Goal: Navigation & Orientation: Find specific page/section

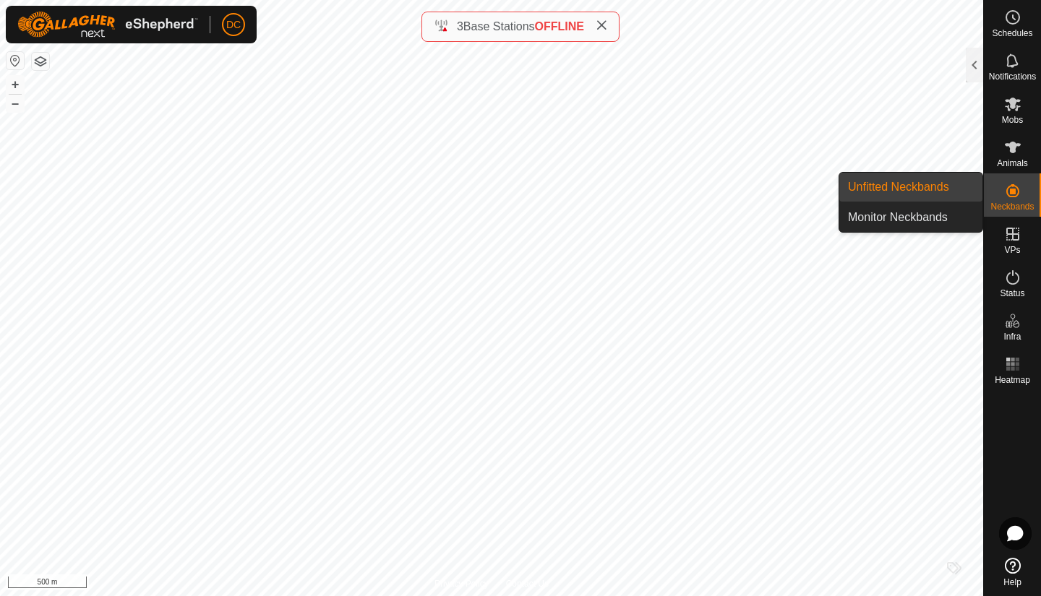
click at [923, 186] on link "Unfitted Neckbands" at bounding box center [910, 187] width 143 height 29
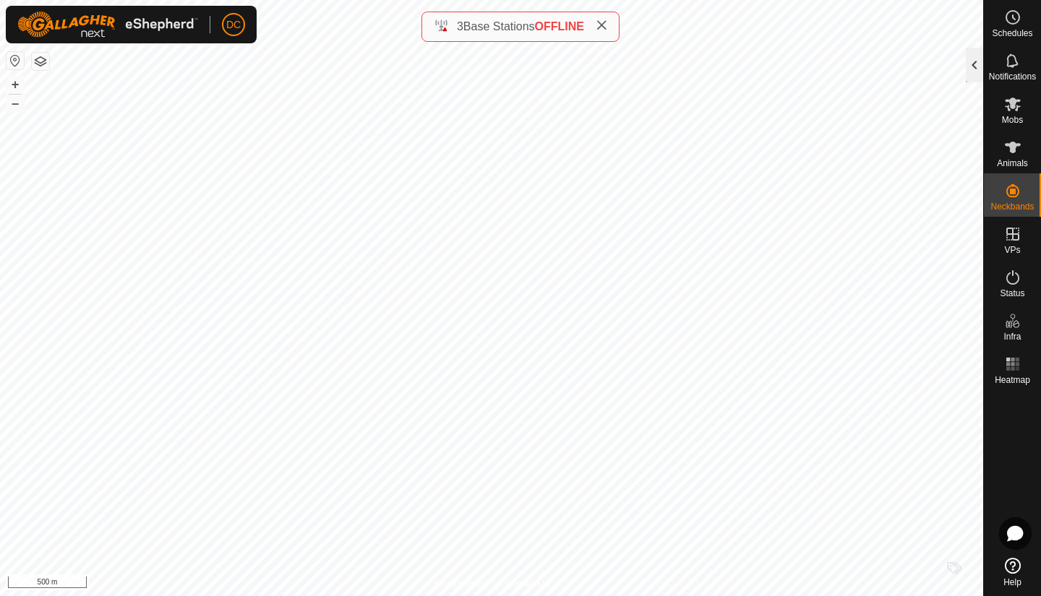
click at [973, 70] on div at bounding box center [973, 65] width 17 height 35
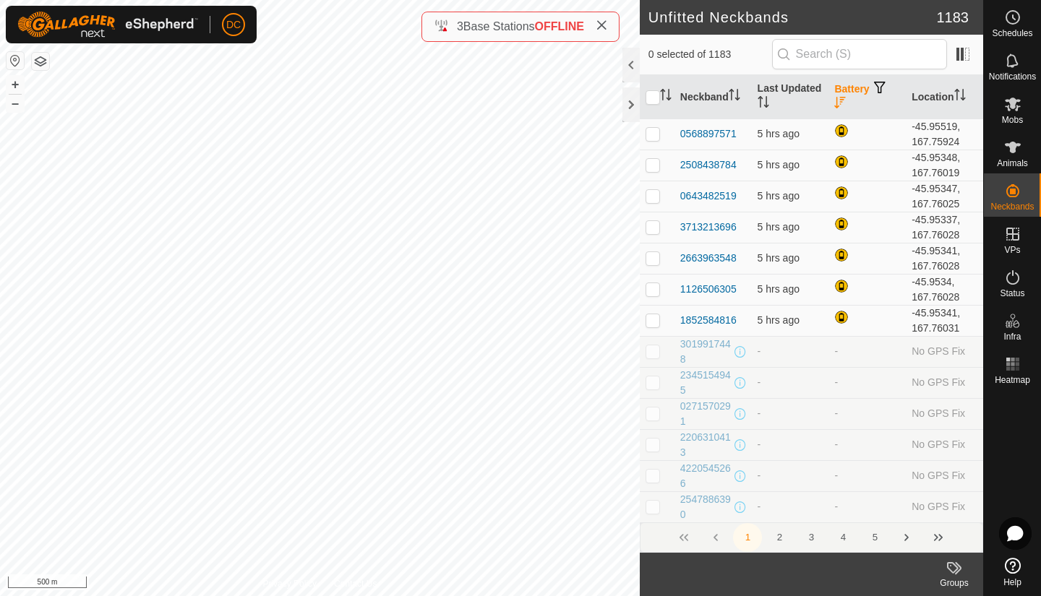
click at [834, 106] on icon "Activate to sort" at bounding box center [840, 103] width 12 height 12
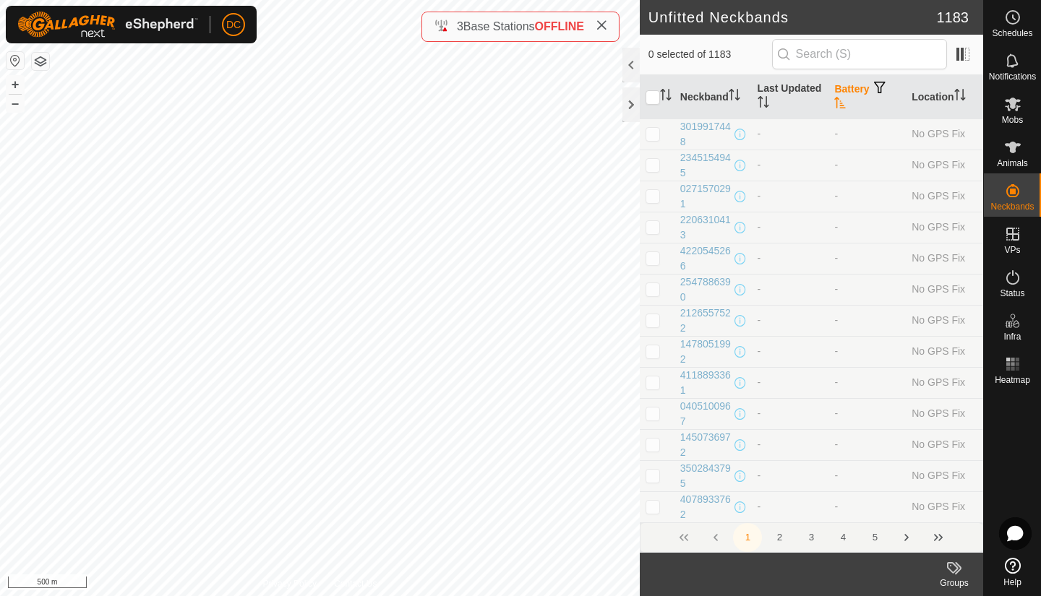
click at [834, 106] on icon "Activate to sort" at bounding box center [840, 103] width 12 height 12
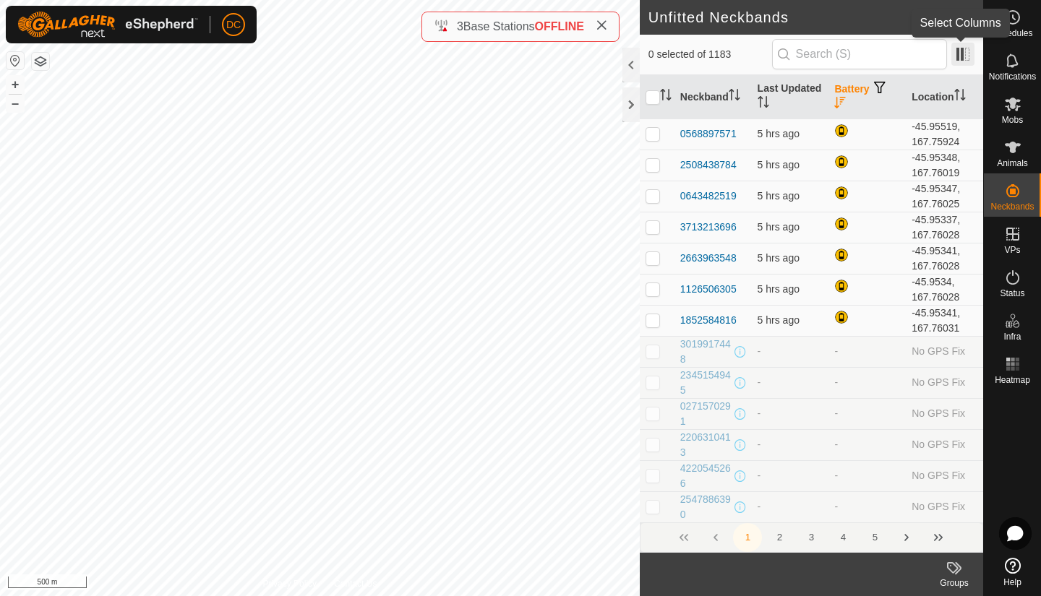
click at [962, 51] on span at bounding box center [962, 54] width 23 height 23
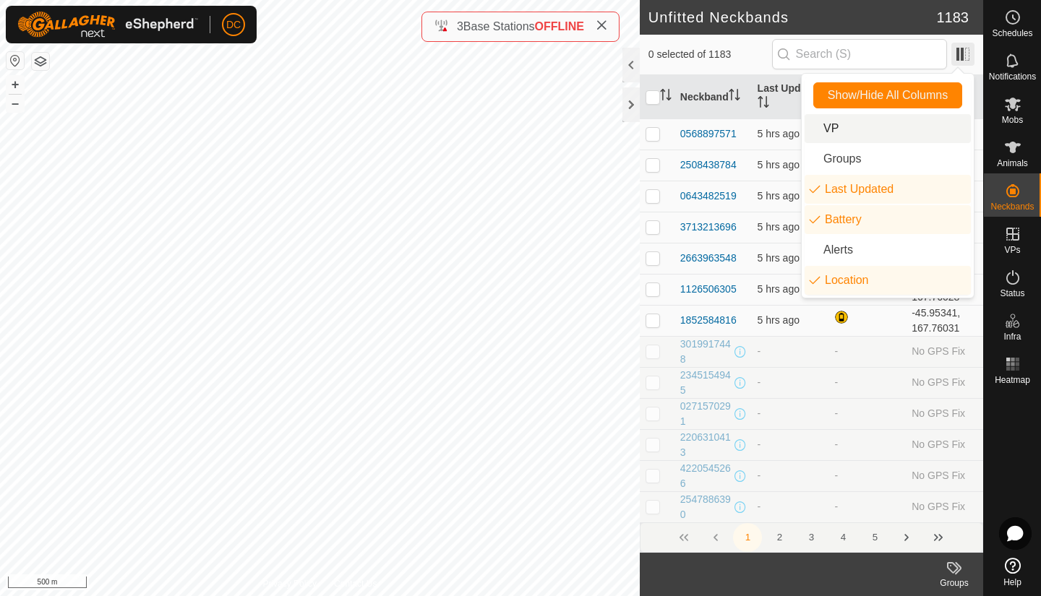
click at [962, 51] on span at bounding box center [962, 54] width 23 height 23
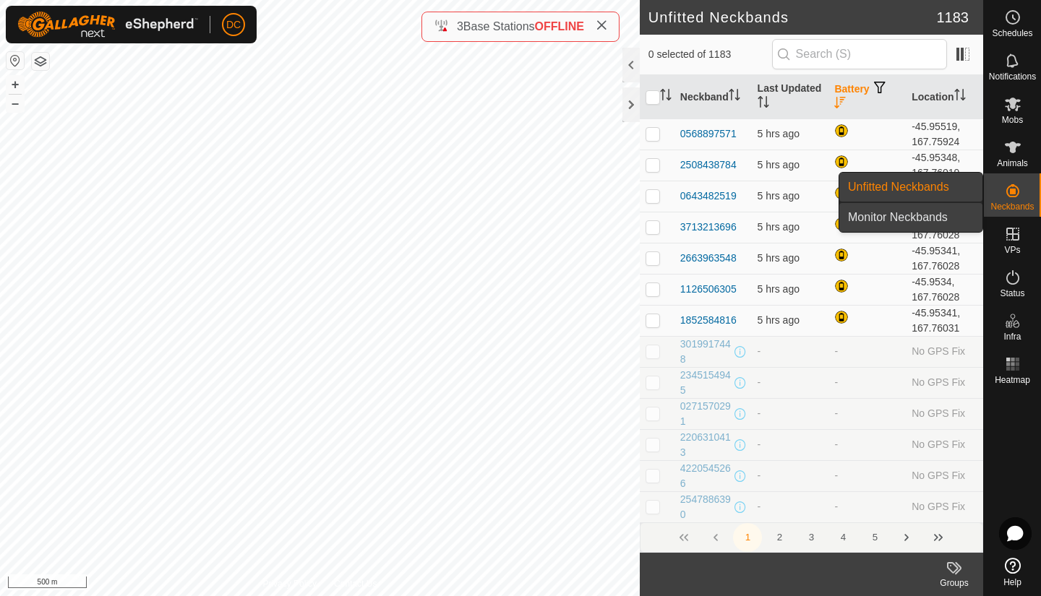
click at [916, 218] on link "Monitor Neckbands" at bounding box center [910, 217] width 143 height 29
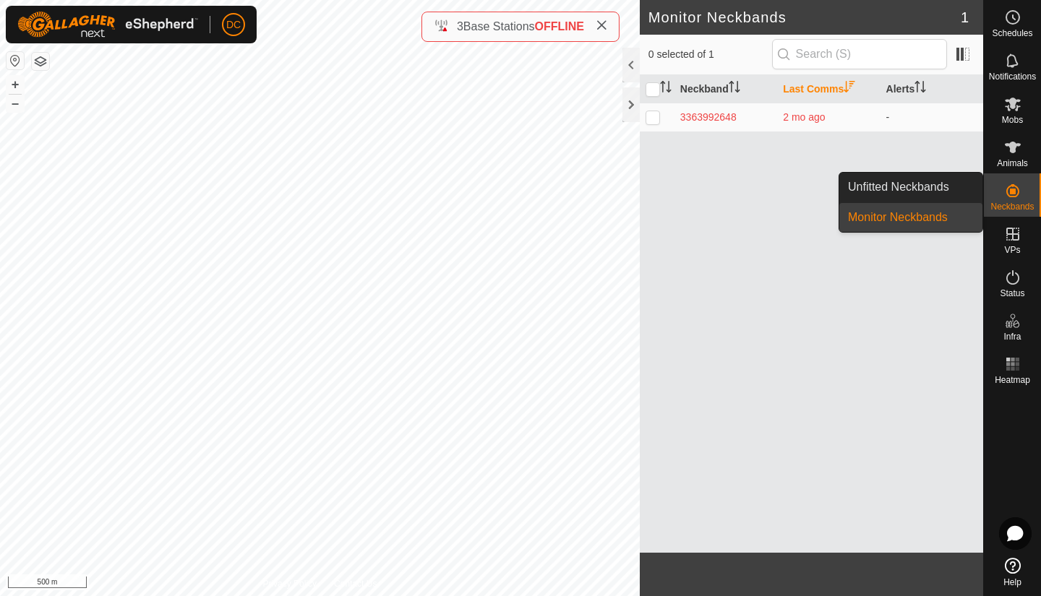
click at [900, 218] on link "Monitor Neckbands" at bounding box center [910, 217] width 143 height 29
click at [901, 189] on link "Unfitted Neckbands" at bounding box center [910, 187] width 143 height 29
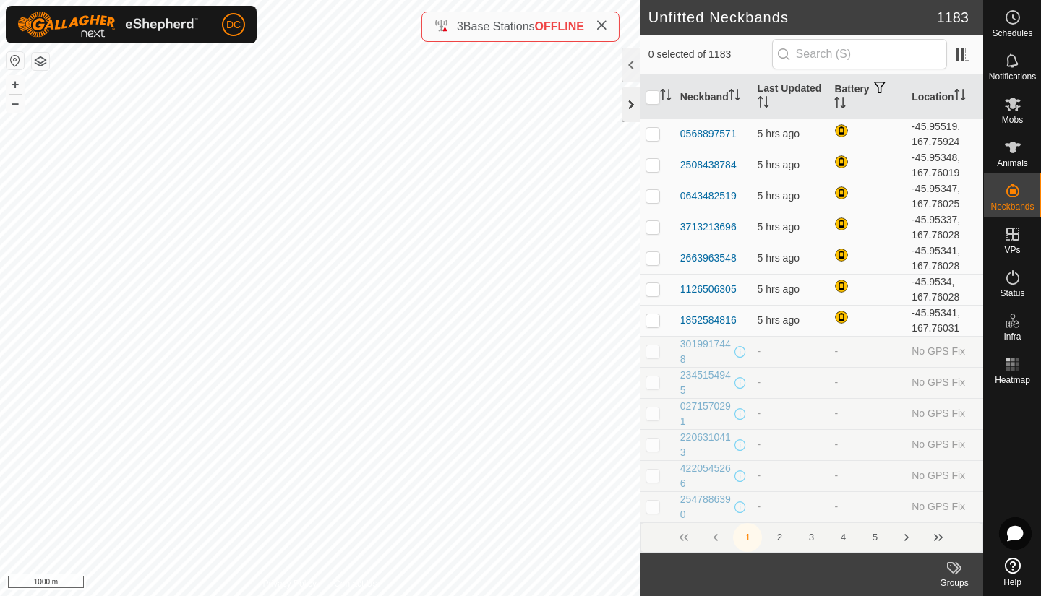
click at [631, 105] on div at bounding box center [630, 104] width 17 height 35
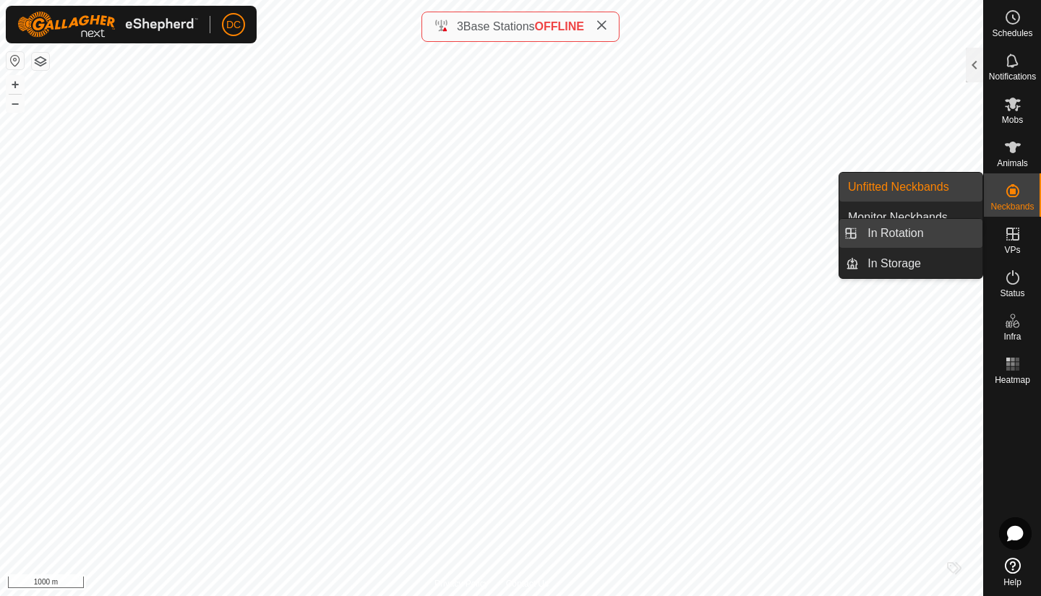
click at [898, 236] on link "In Rotation" at bounding box center [921, 233] width 124 height 29
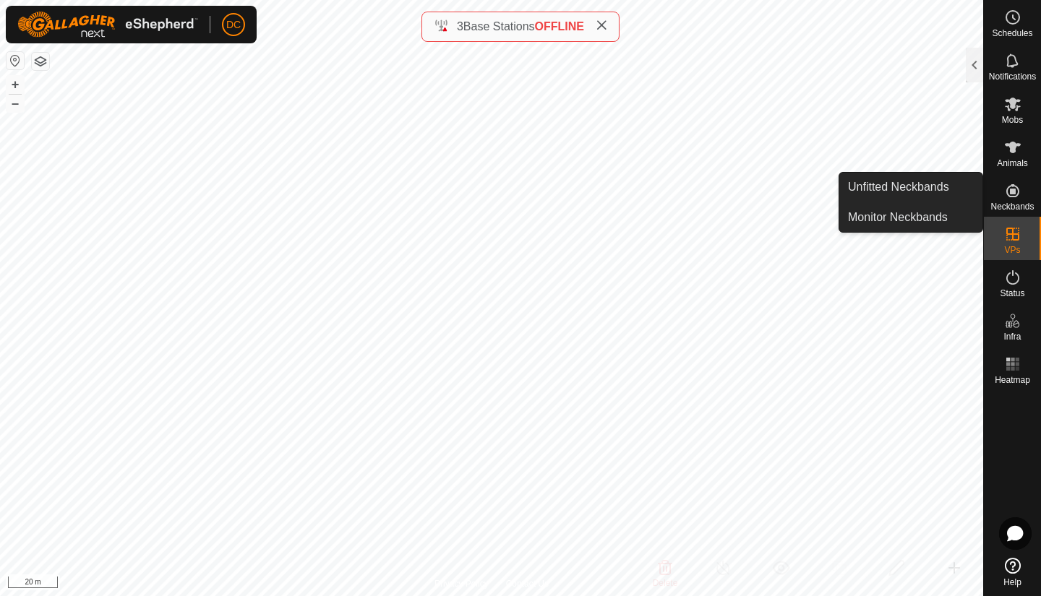
click at [1006, 199] on icon at bounding box center [1012, 190] width 17 height 17
click at [901, 182] on link "Unfitted Neckbands" at bounding box center [910, 187] width 143 height 29
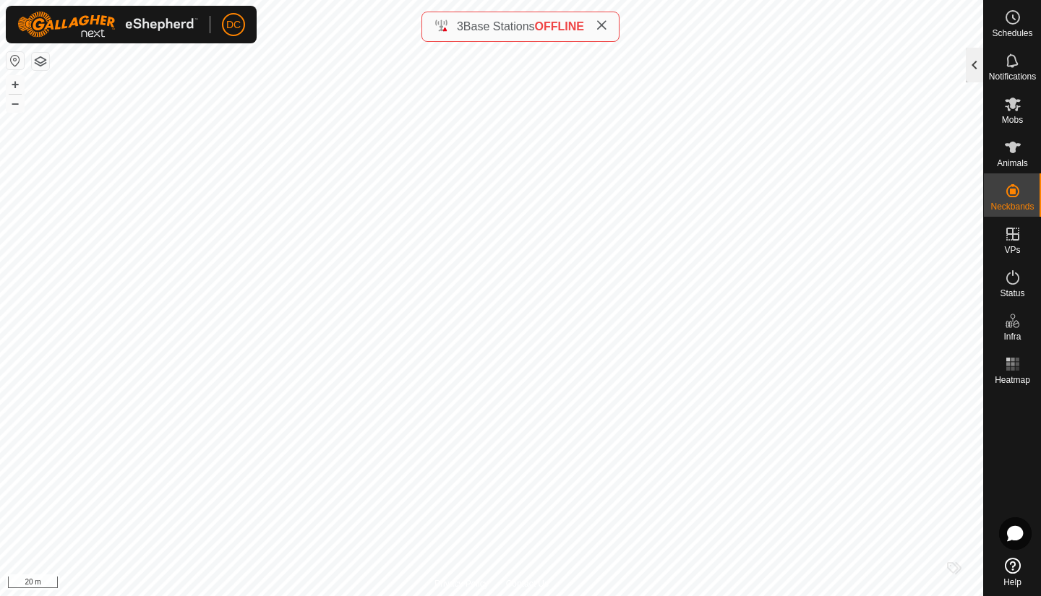
click at [974, 66] on div at bounding box center [973, 65] width 17 height 35
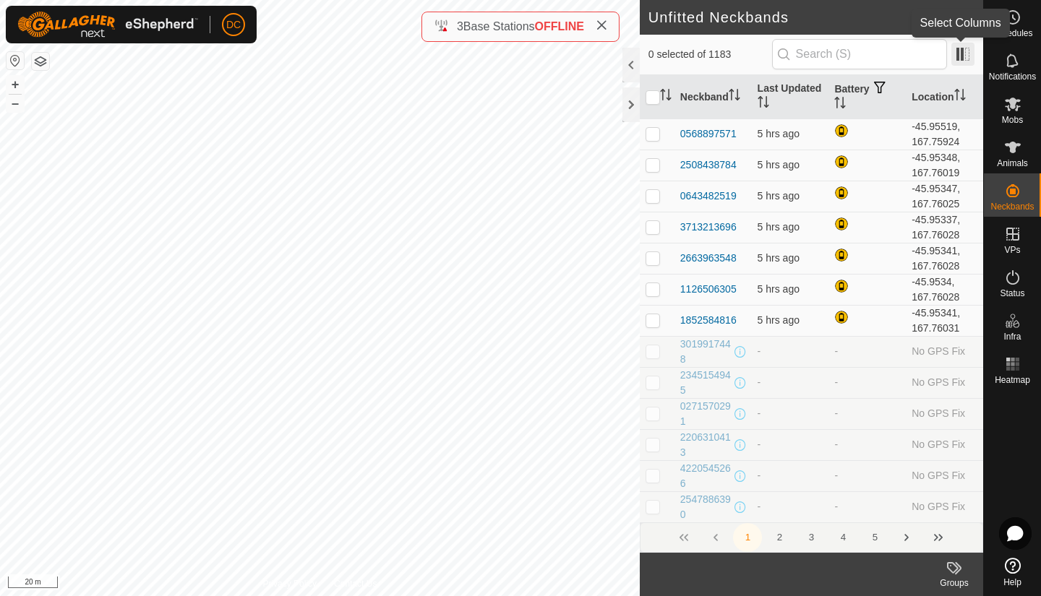
click at [960, 55] on span at bounding box center [962, 54] width 23 height 23
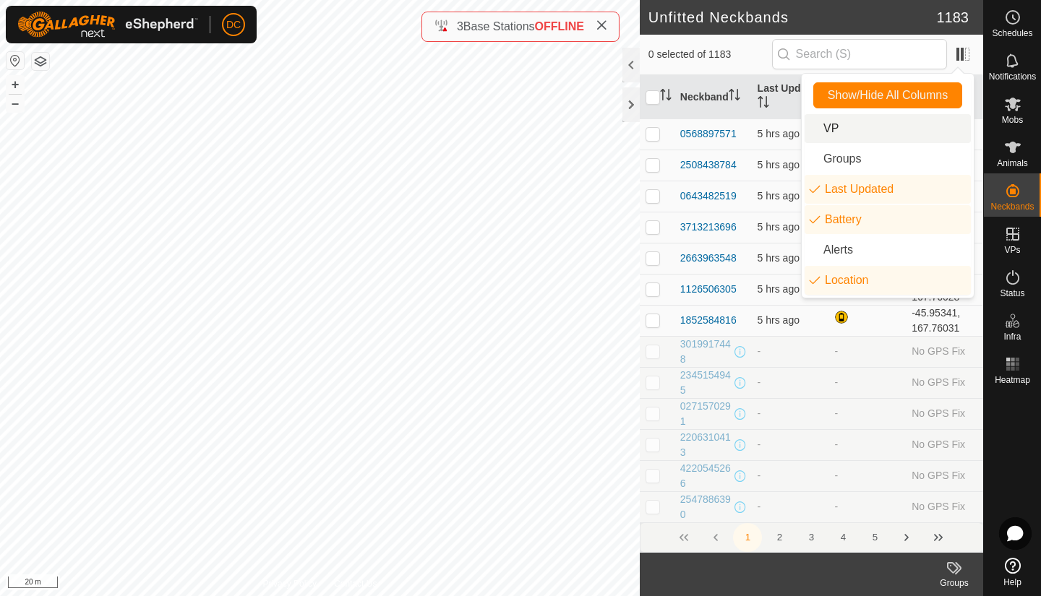
click at [831, 130] on li "VP" at bounding box center [887, 128] width 166 height 29
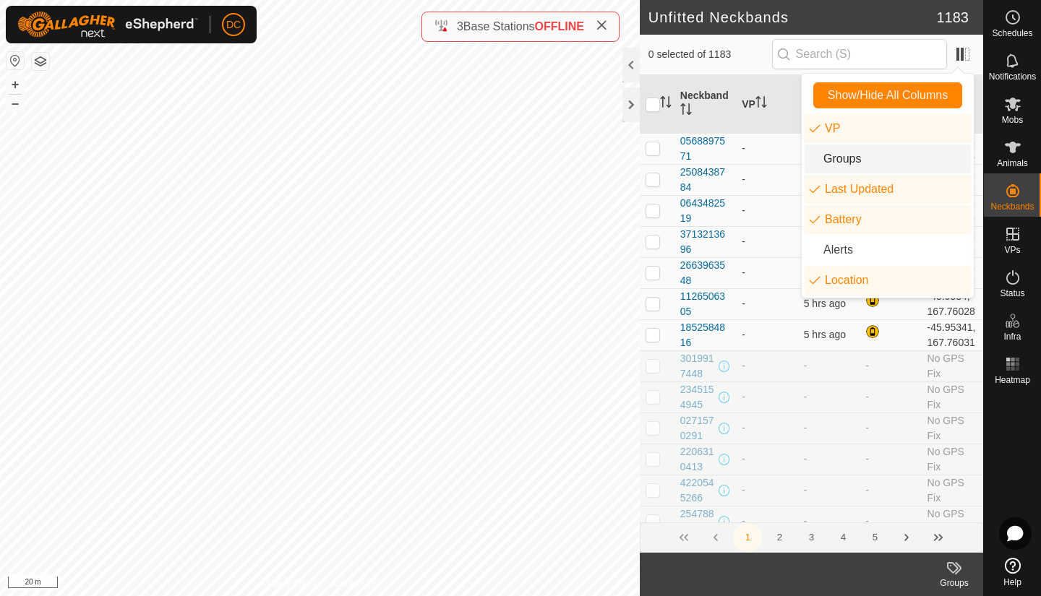
click at [834, 155] on li "Groups" at bounding box center [887, 159] width 166 height 29
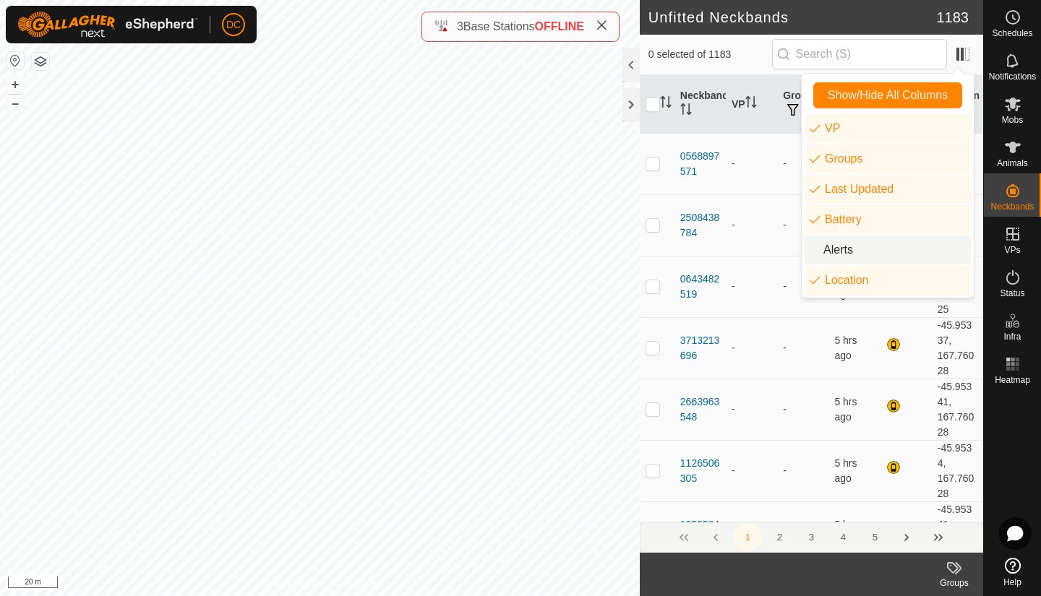
click at [836, 248] on li "Alerts" at bounding box center [887, 250] width 166 height 29
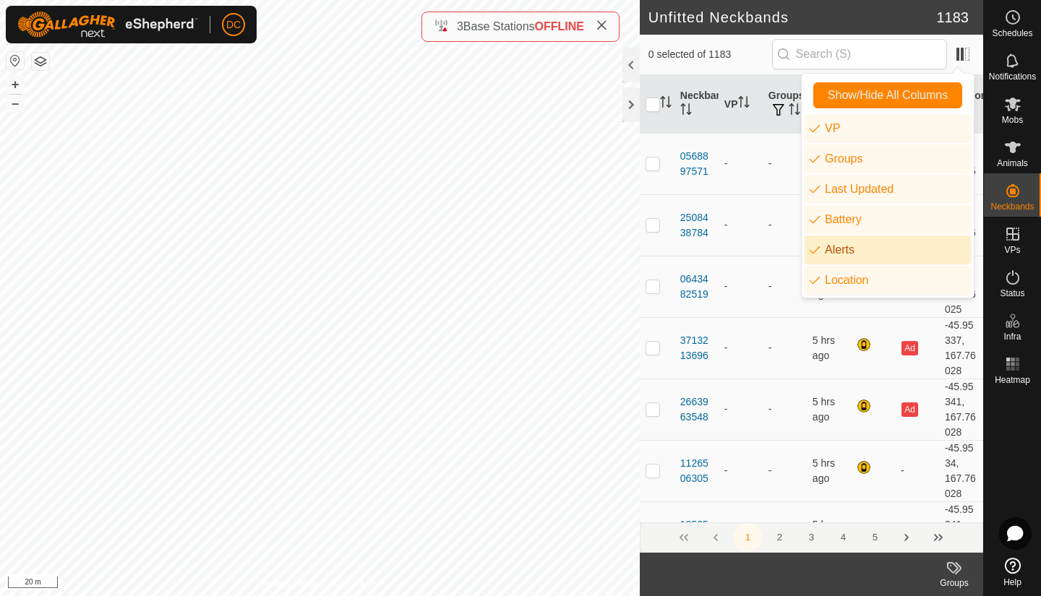
click at [836, 248] on li "Alerts" at bounding box center [887, 250] width 166 height 29
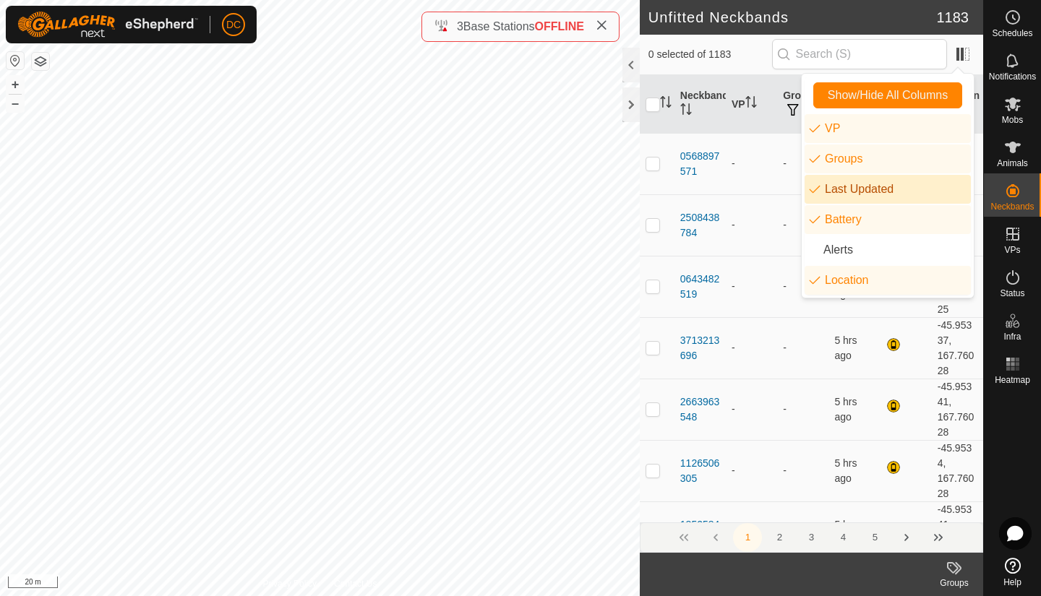
click at [840, 189] on li "Last Updated" at bounding box center [887, 189] width 166 height 29
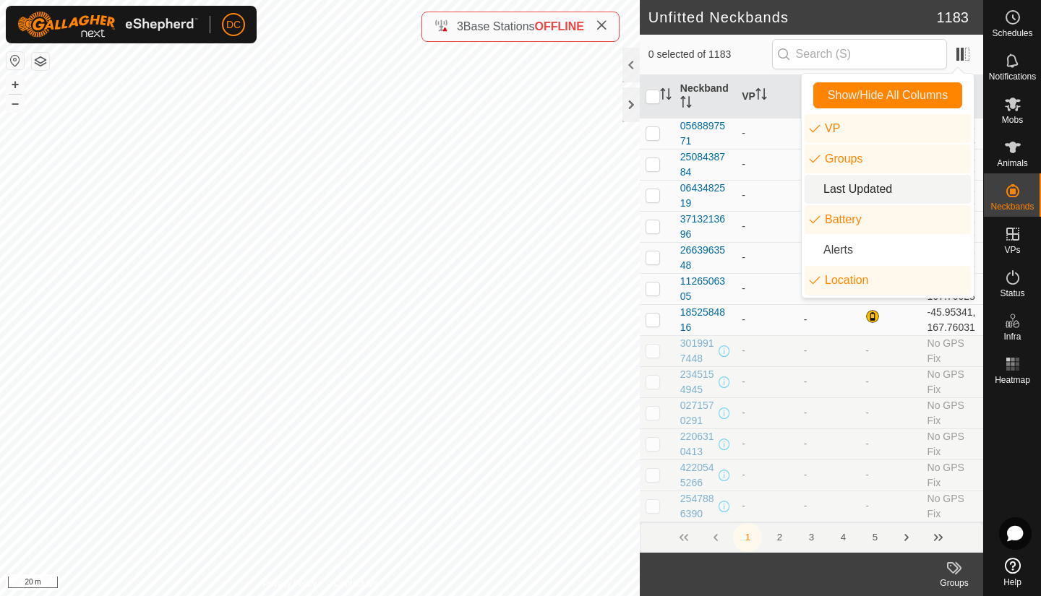
click at [840, 189] on li "Last Updated" at bounding box center [887, 189] width 166 height 29
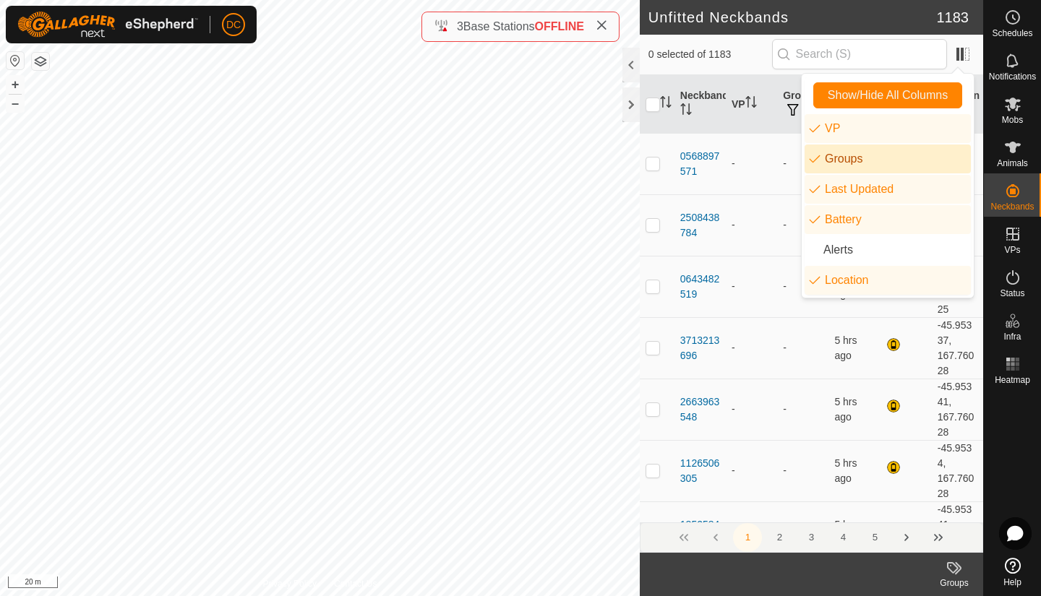
click at [833, 155] on li "Groups" at bounding box center [887, 159] width 166 height 29
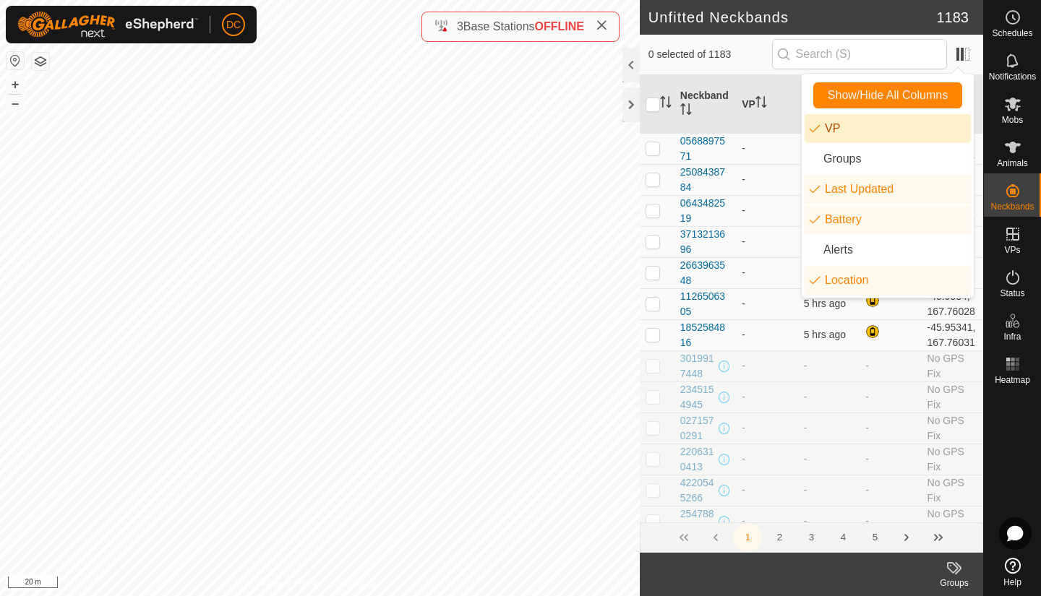
click at [830, 127] on li "VP" at bounding box center [887, 128] width 166 height 29
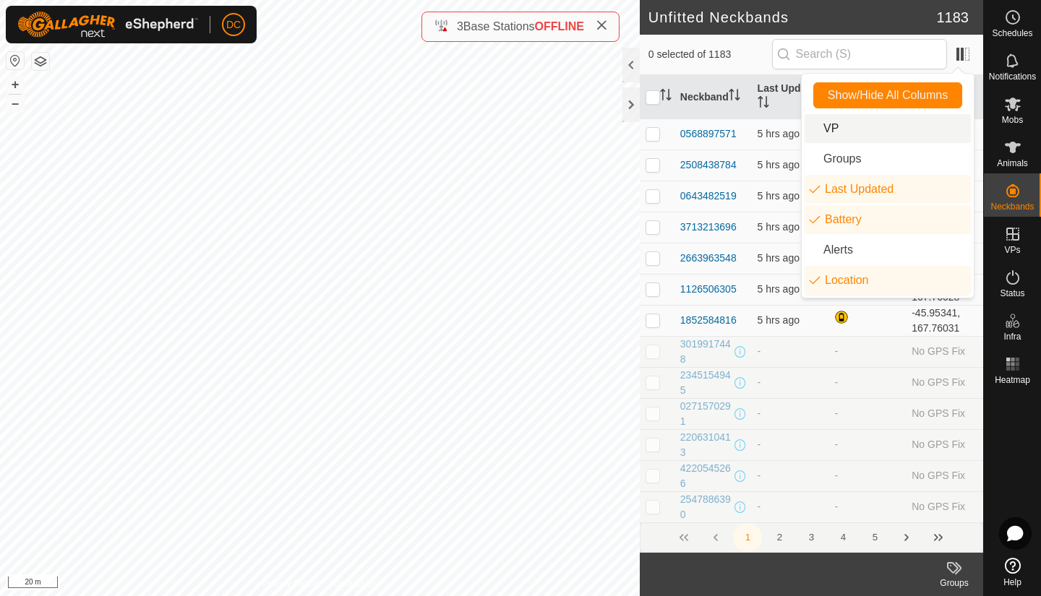
click at [830, 127] on li "VP" at bounding box center [887, 128] width 166 height 29
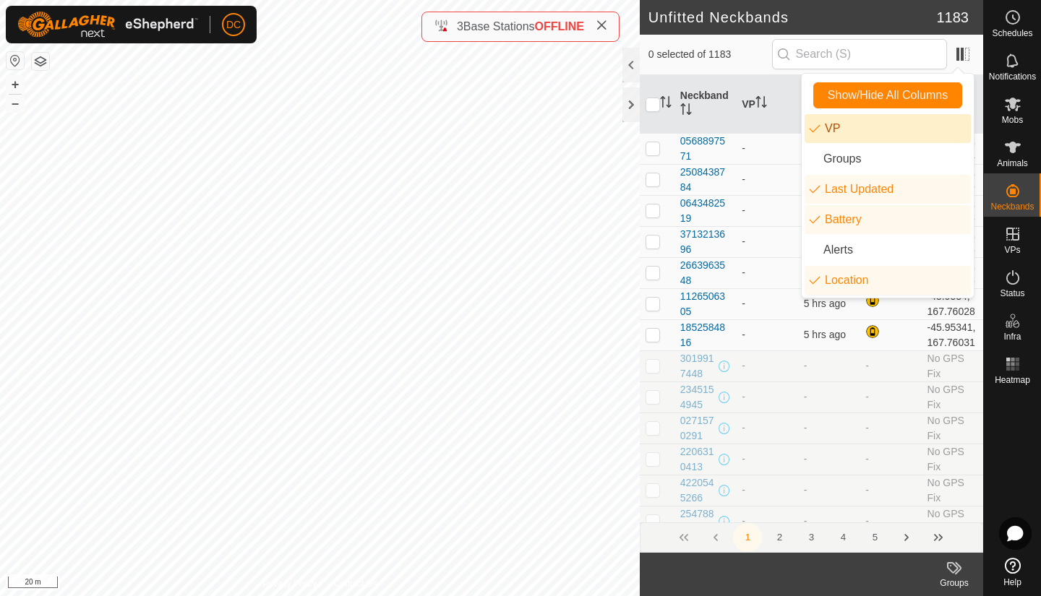
click at [830, 127] on li "VP" at bounding box center [887, 128] width 166 height 29
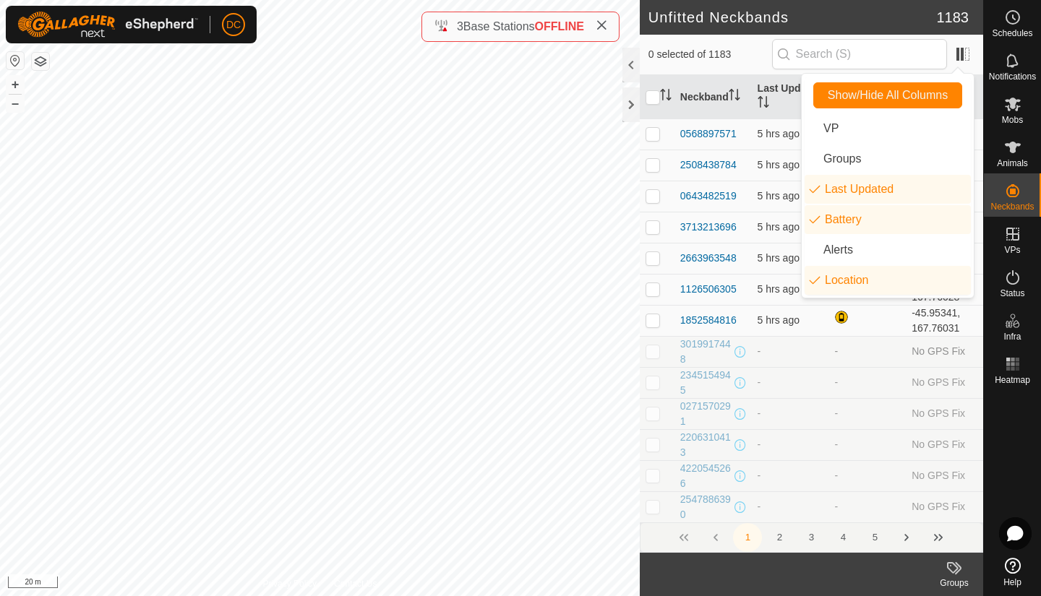
click at [783, 357] on td "-" at bounding box center [790, 351] width 77 height 31
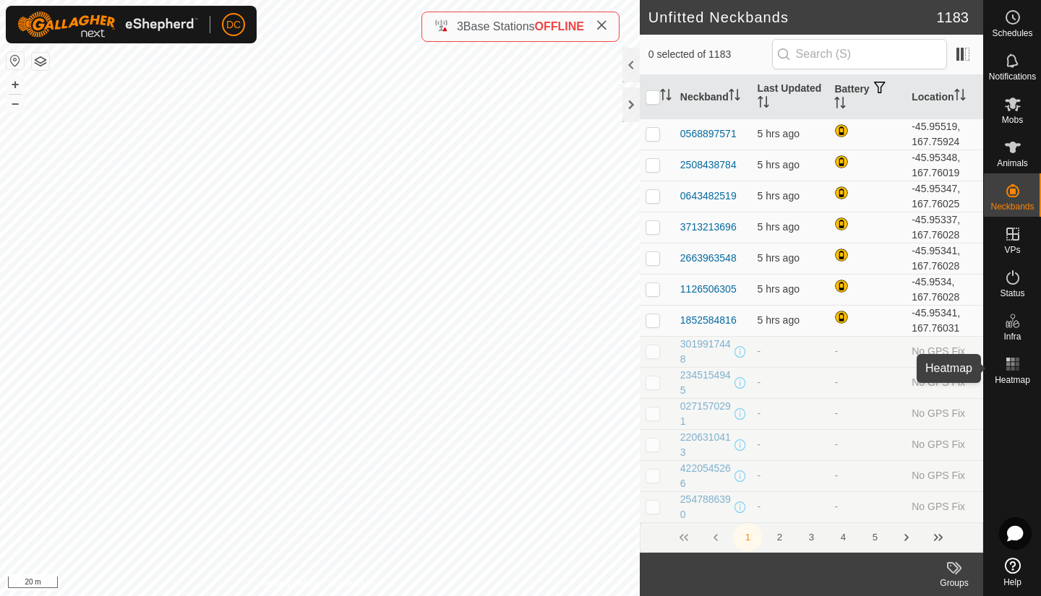
click at [1010, 367] on icon at bounding box center [1012, 364] width 17 height 17
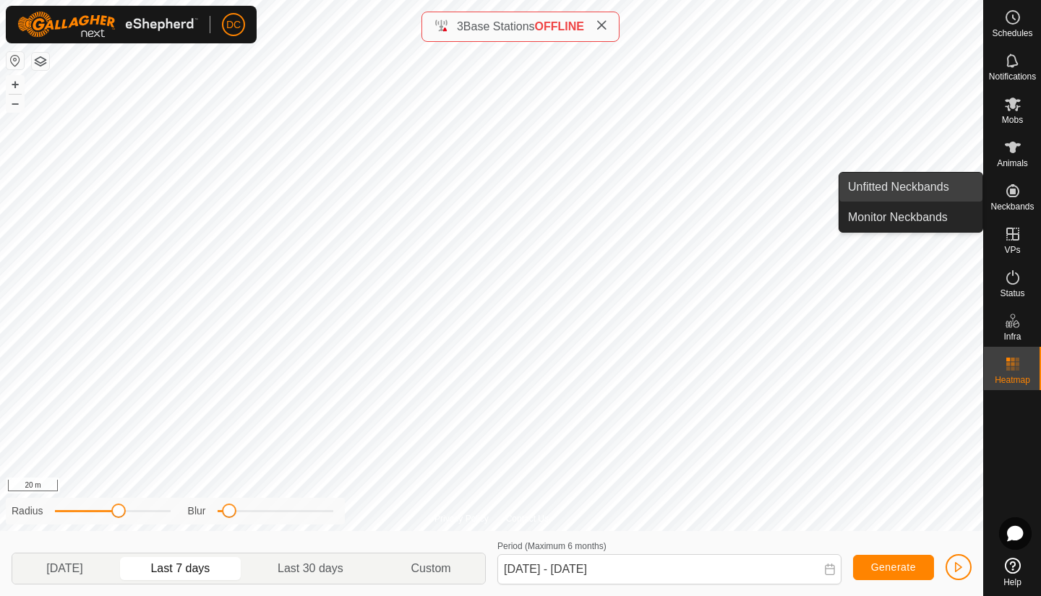
click at [907, 189] on link "Unfitted Neckbands" at bounding box center [910, 187] width 143 height 29
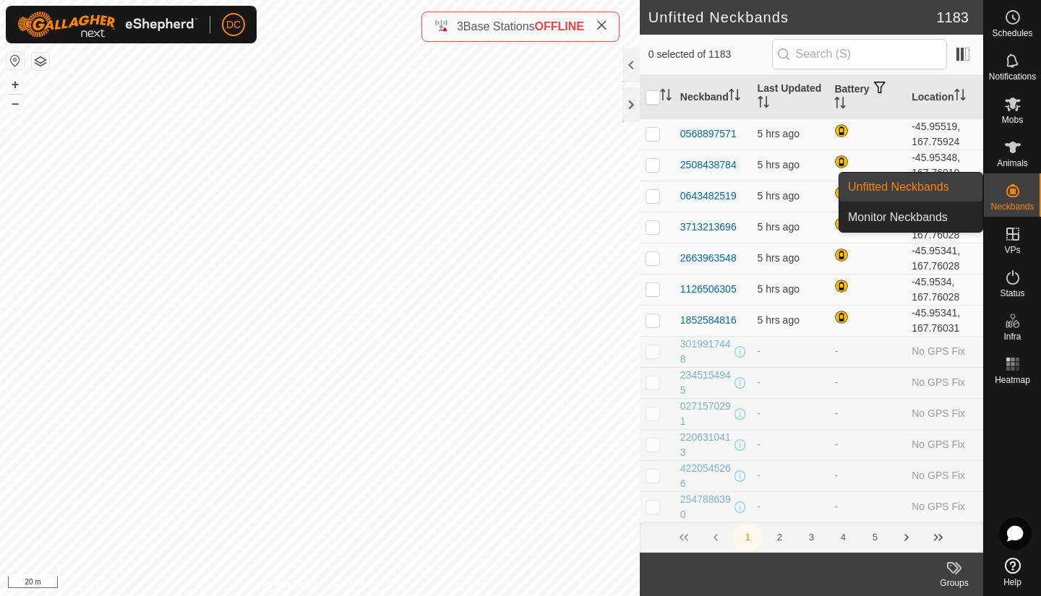
click at [907, 189] on link "Unfitted Neckbands" at bounding box center [910, 187] width 143 height 29
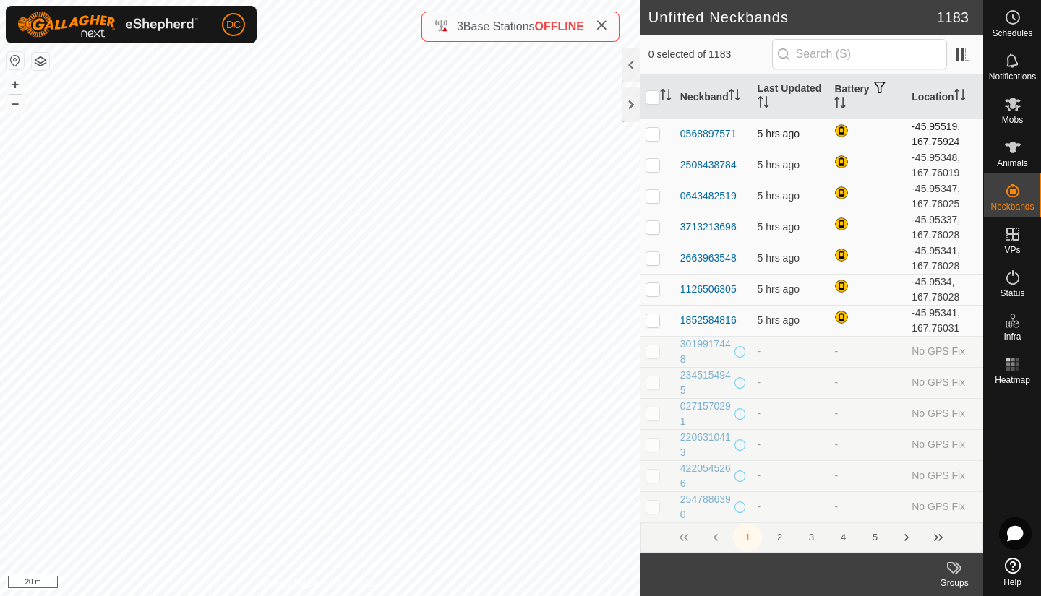
click at [651, 135] on p-checkbox at bounding box center [652, 134] width 14 height 12
checkbox input "true"
click at [654, 171] on td at bounding box center [657, 165] width 35 height 31
checkbox input "true"
click at [651, 199] on p-checkbox at bounding box center [652, 196] width 14 height 12
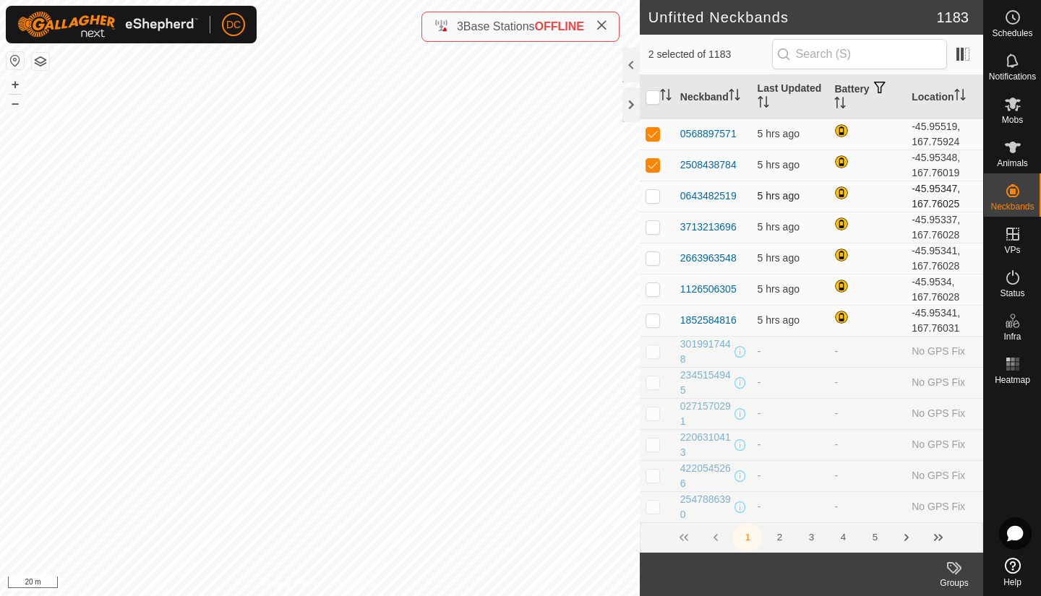
checkbox input "true"
click at [651, 232] on p-checkbox at bounding box center [652, 227] width 14 height 12
checkbox input "true"
click at [650, 259] on p-checkbox at bounding box center [652, 258] width 14 height 12
checkbox input "true"
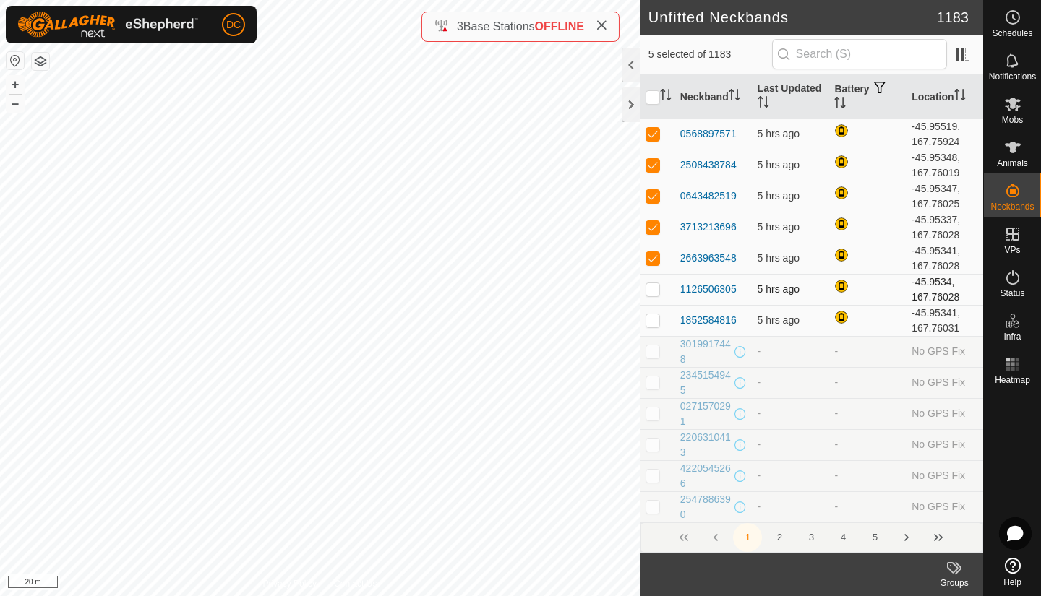
click at [651, 294] on p-checkbox at bounding box center [652, 289] width 14 height 12
checkbox input "true"
click at [650, 319] on p-checkbox at bounding box center [652, 320] width 14 height 12
checkbox input "true"
click at [780, 534] on button "2" at bounding box center [779, 537] width 29 height 29
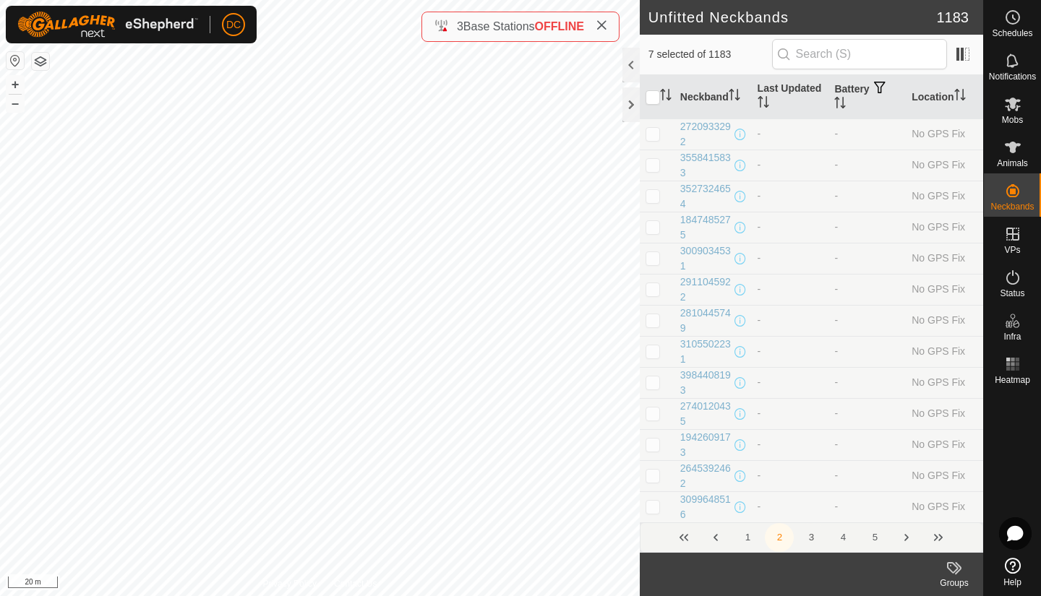
click at [808, 535] on button "3" at bounding box center [810, 537] width 29 height 29
click at [843, 538] on button "4" at bounding box center [842, 537] width 29 height 29
click at [842, 535] on button "5" at bounding box center [842, 537] width 29 height 29
click at [871, 537] on button "6" at bounding box center [874, 537] width 29 height 29
click at [845, 535] on button "5" at bounding box center [842, 537] width 29 height 29
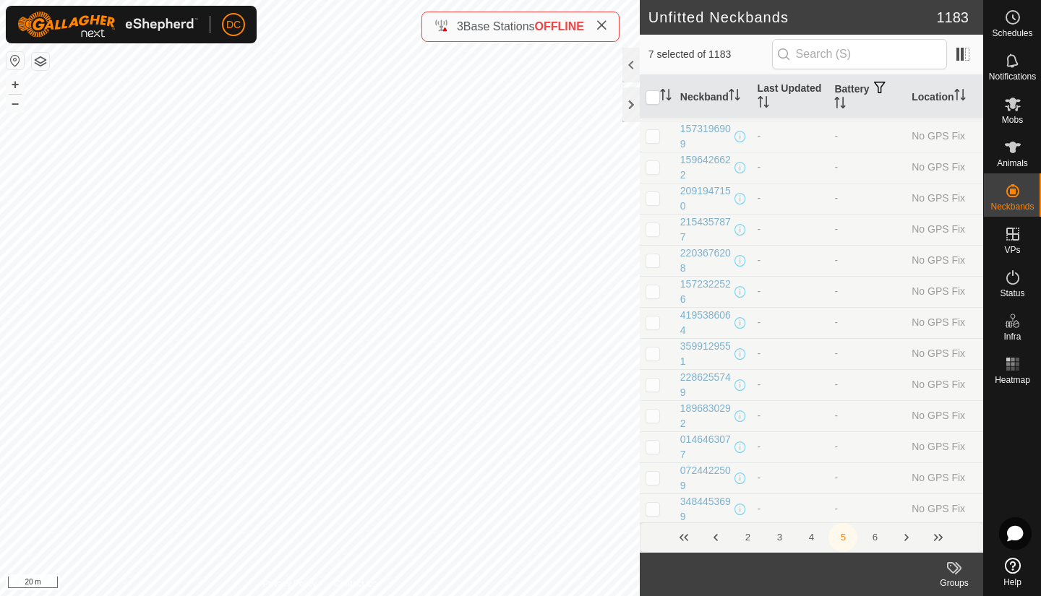
scroll to position [5722, 0]
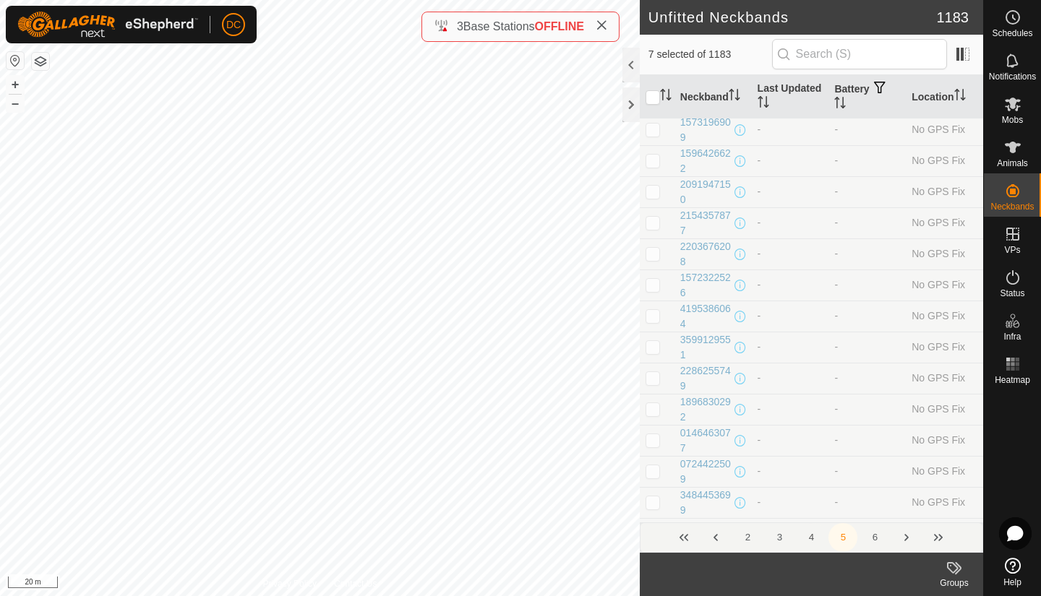
click at [809, 536] on button "4" at bounding box center [810, 537] width 29 height 29
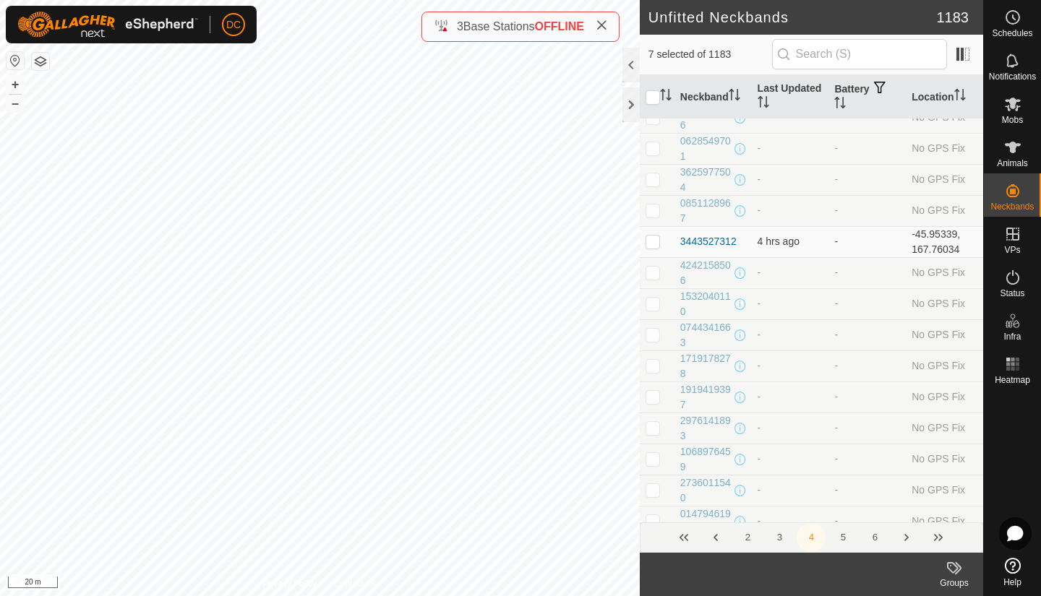
scroll to position [5798, 0]
click at [834, 104] on icon "Activate to sort" at bounding box center [840, 103] width 12 height 12
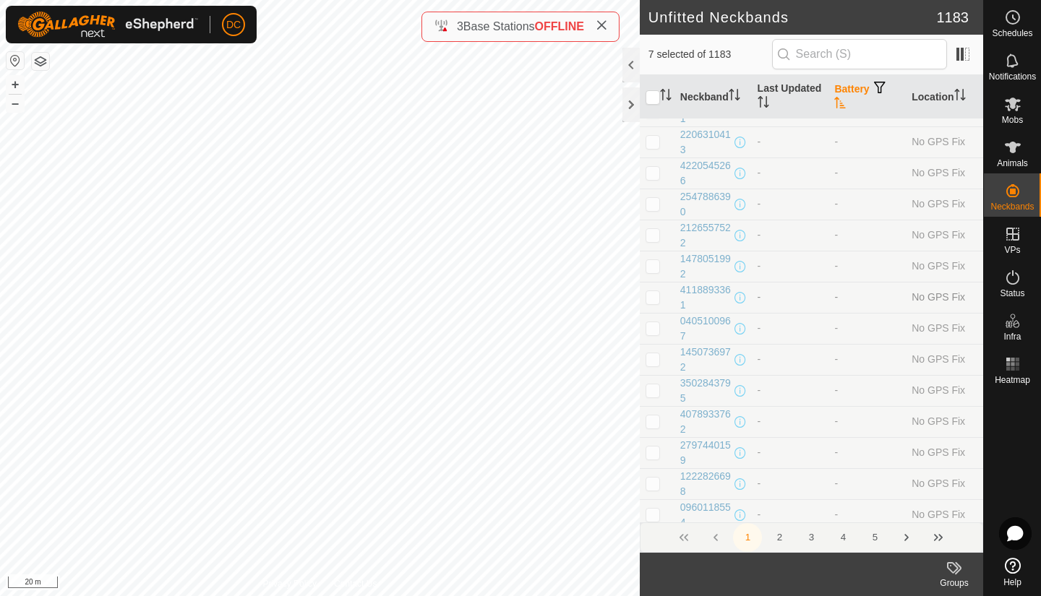
scroll to position [0, 0]
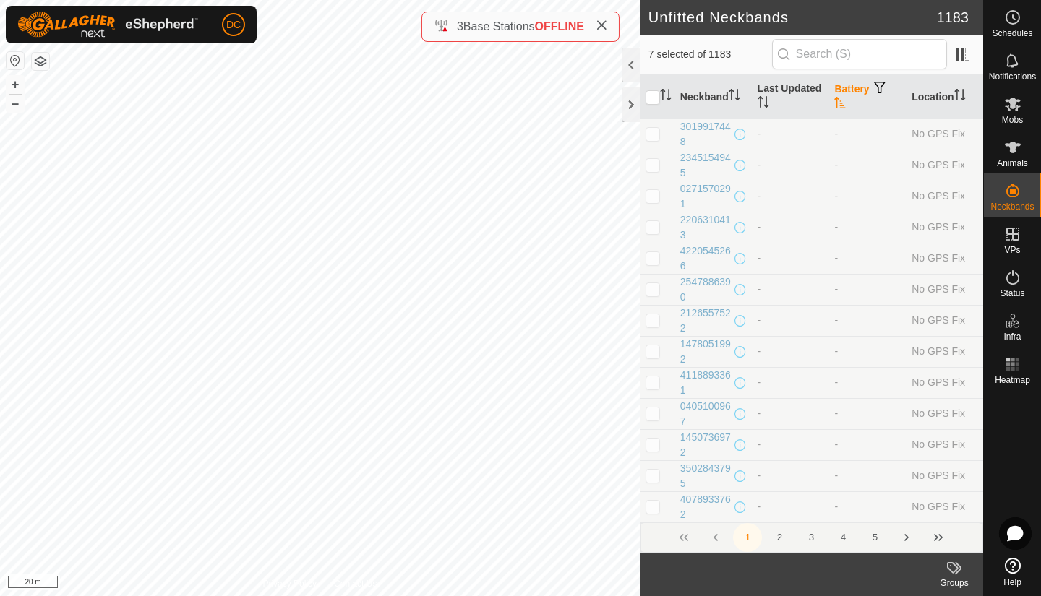
click at [715, 538] on div "1 2 3 4 5" at bounding box center [811, 537] width 343 height 30
click at [783, 539] on button "2" at bounding box center [779, 537] width 29 height 29
click at [961, 54] on span at bounding box center [962, 54] width 23 height 23
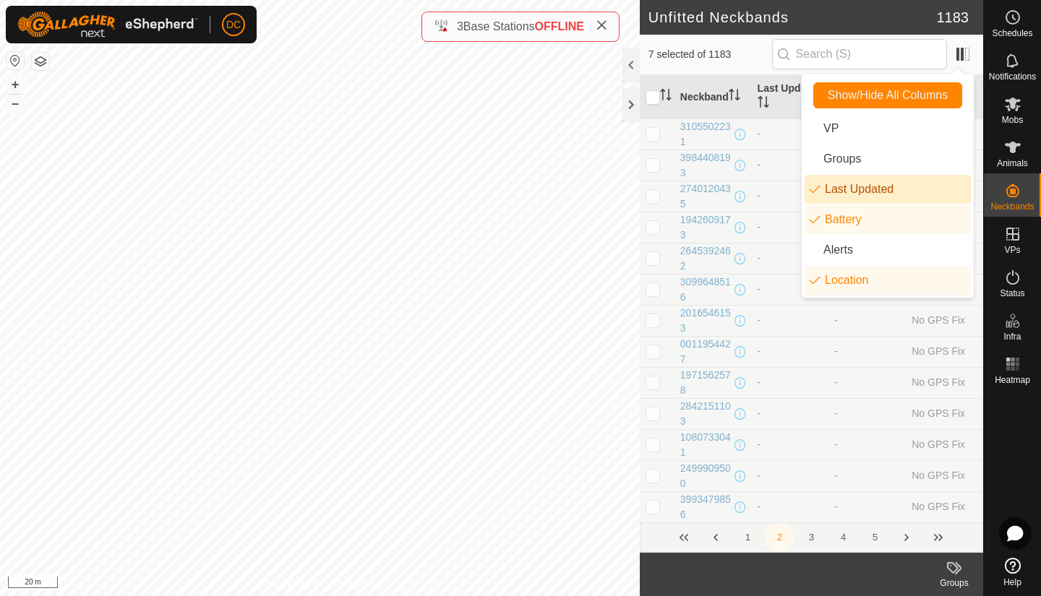
click at [783, 170] on td "-" at bounding box center [790, 165] width 77 height 31
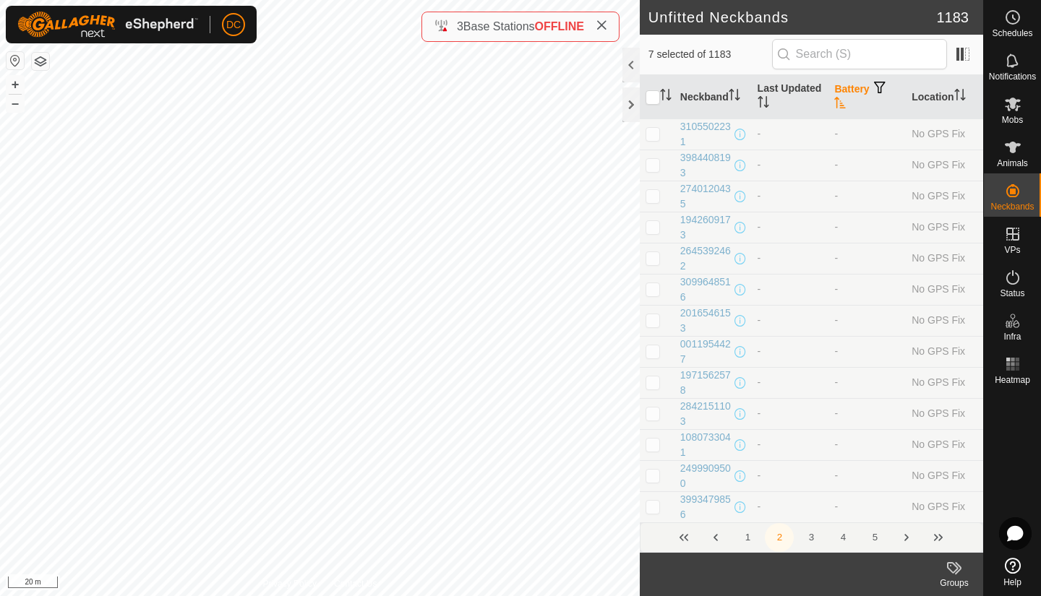
click at [835, 103] on icon "Activate to sort" at bounding box center [840, 103] width 11 height 12
click at [843, 106] on icon "Activate to sort" at bounding box center [843, 103] width 1 height 12
click at [838, 107] on icon "Activate to sort" at bounding box center [840, 103] width 11 height 12
